Goal: Information Seeking & Learning: Learn about a topic

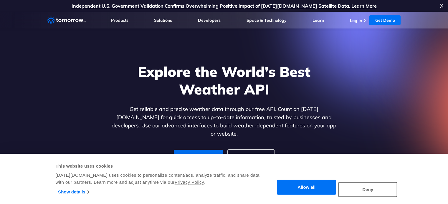
click at [315, 190] on button "Allow all" at bounding box center [306, 187] width 59 height 15
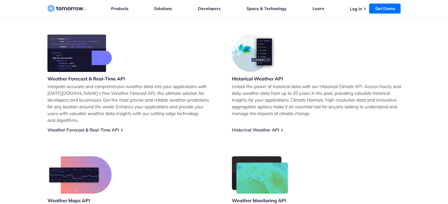
scroll to position [235, 0]
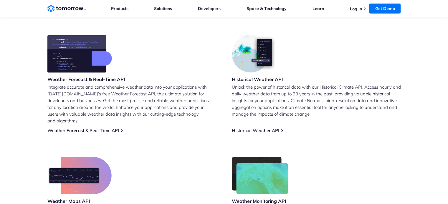
click at [88, 77] on h3 "Weather Forecast & Real-Time API" at bounding box center [86, 79] width 78 height 6
click at [85, 48] on img at bounding box center [79, 54] width 64 height 38
click at [81, 128] on link "Weather Forecast & Real-Time API" at bounding box center [82, 131] width 71 height 6
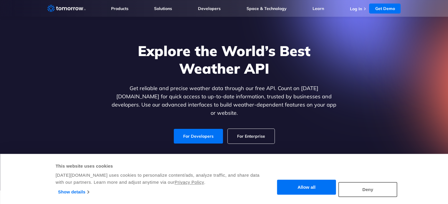
scroll to position [29, 0]
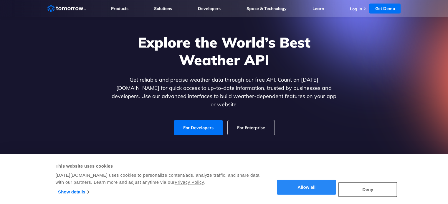
click at [311, 193] on button "Allow all" at bounding box center [306, 187] width 59 height 15
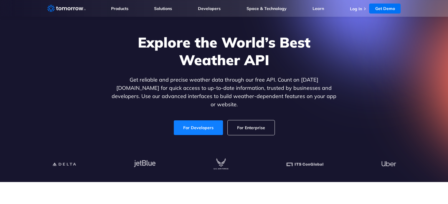
click at [206, 122] on link "For Developers" at bounding box center [198, 128] width 49 height 15
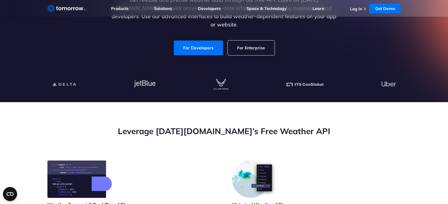
scroll to position [118, 0]
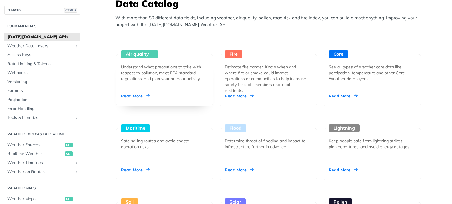
scroll to position [500, 0]
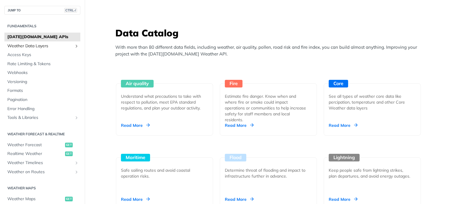
click at [35, 47] on span "Weather Data Layers" at bounding box center [39, 46] width 65 height 6
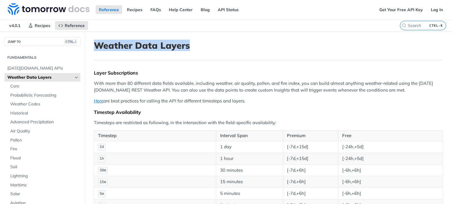
drag, startPoint x: 90, startPoint y: 48, endPoint x: 195, endPoint y: 52, distance: 105.4
click at [204, 49] on h1 "Weather Data Layers" at bounding box center [268, 45] width 349 height 11
drag, startPoint x: 92, startPoint y: 47, endPoint x: 206, endPoint y: 53, distance: 113.7
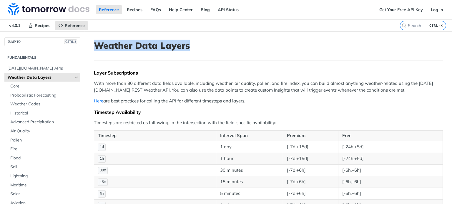
click at [218, 51] on header "Weather Data Layers" at bounding box center [268, 50] width 349 height 20
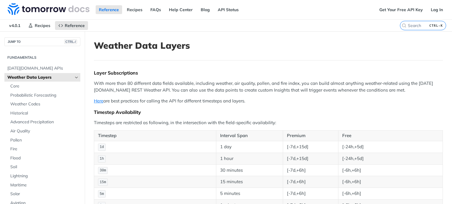
scroll to position [147, 0]
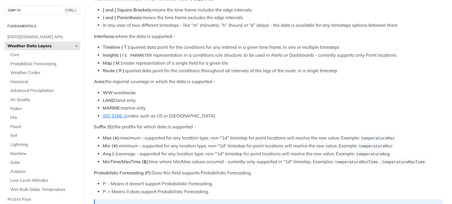
click at [202, 98] on li "LAND: land-only" at bounding box center [273, 100] width 340 height 7
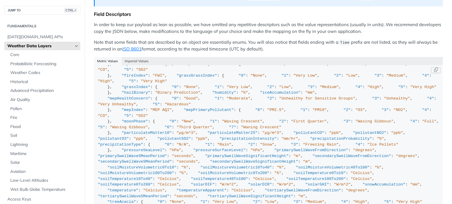
scroll to position [59, 0]
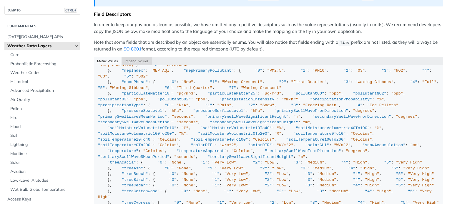
click at [133, 57] on button "Imperial Values" at bounding box center [137, 61] width 31 height 8
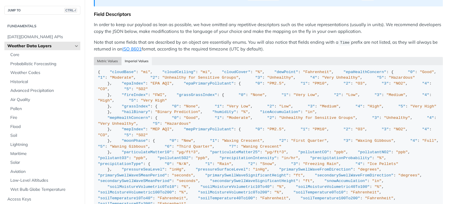
click at [107, 57] on button "Metric Values" at bounding box center [108, 61] width 28 height 8
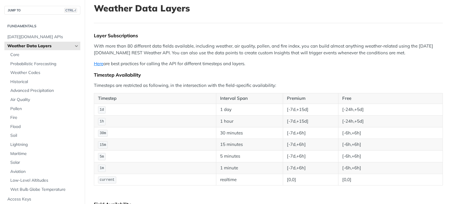
scroll to position [0, 0]
